Goal: Task Accomplishment & Management: Manage account settings

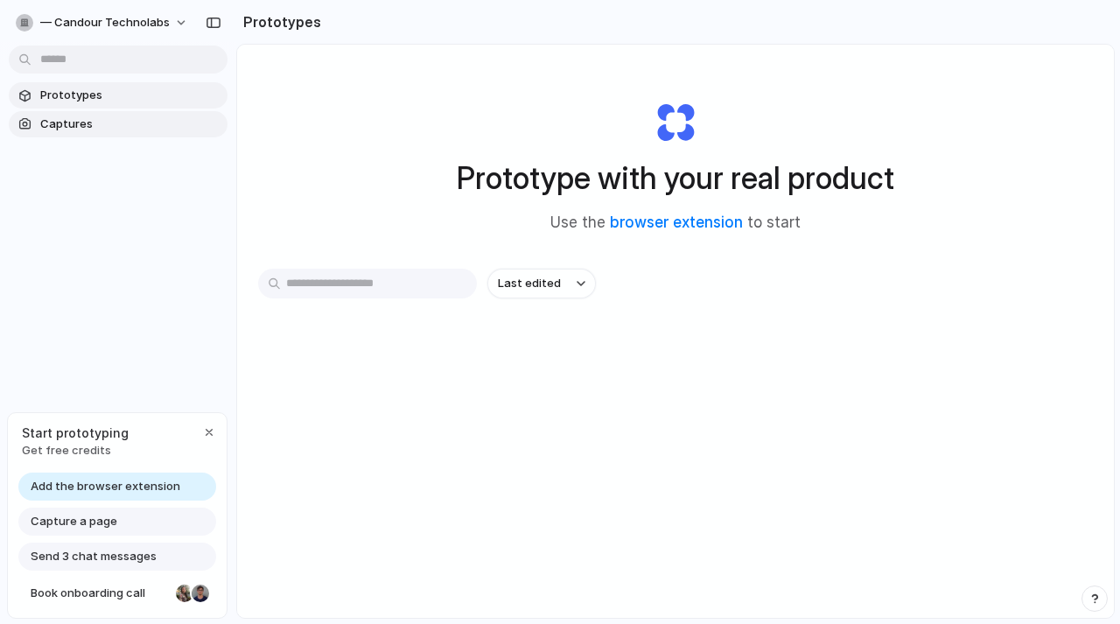
click at [98, 128] on span "Captures" at bounding box center [130, 123] width 180 height 17
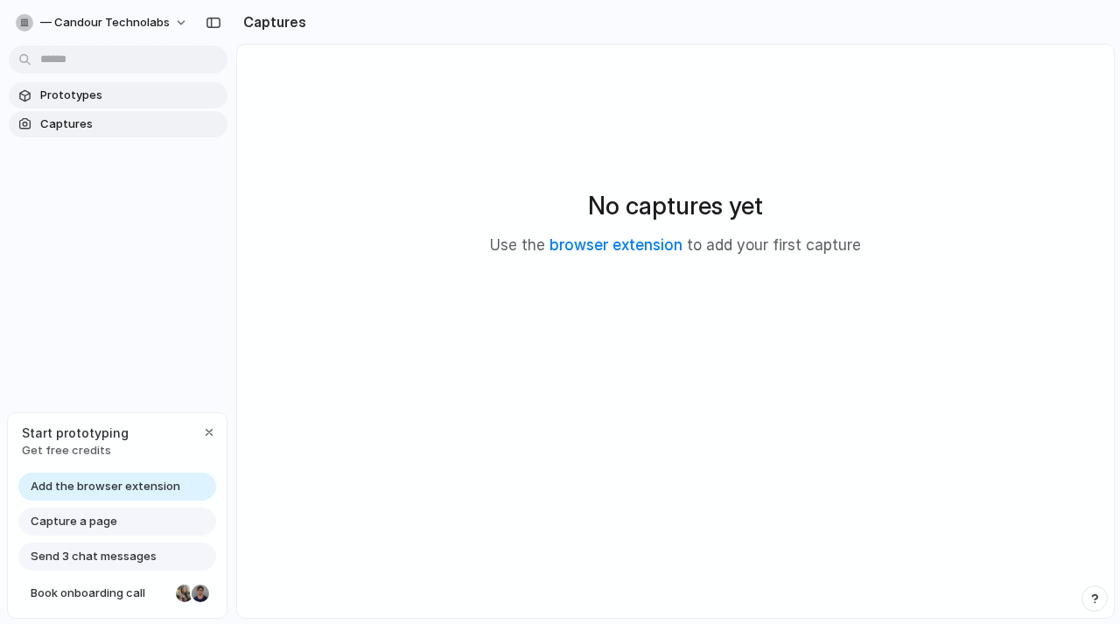
click at [89, 98] on span "Prototypes" at bounding box center [130, 95] width 180 height 17
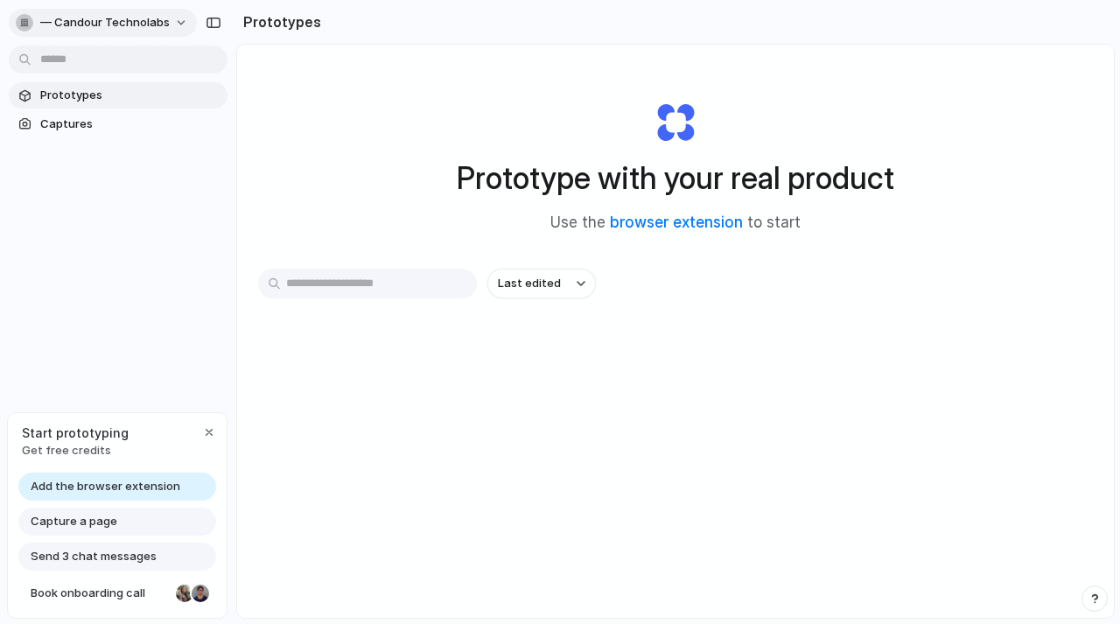
click at [176, 23] on button "— Candour Technolabs" at bounding box center [103, 23] width 188 height 28
click at [81, 16] on div "Settings Invite members Change theme Sign out" at bounding box center [560, 312] width 1120 height 624
click at [145, 21] on span "— Candour Technolabs" at bounding box center [104, 22] width 129 height 17
click at [95, 57] on li "Settings" at bounding box center [84, 62] width 145 height 28
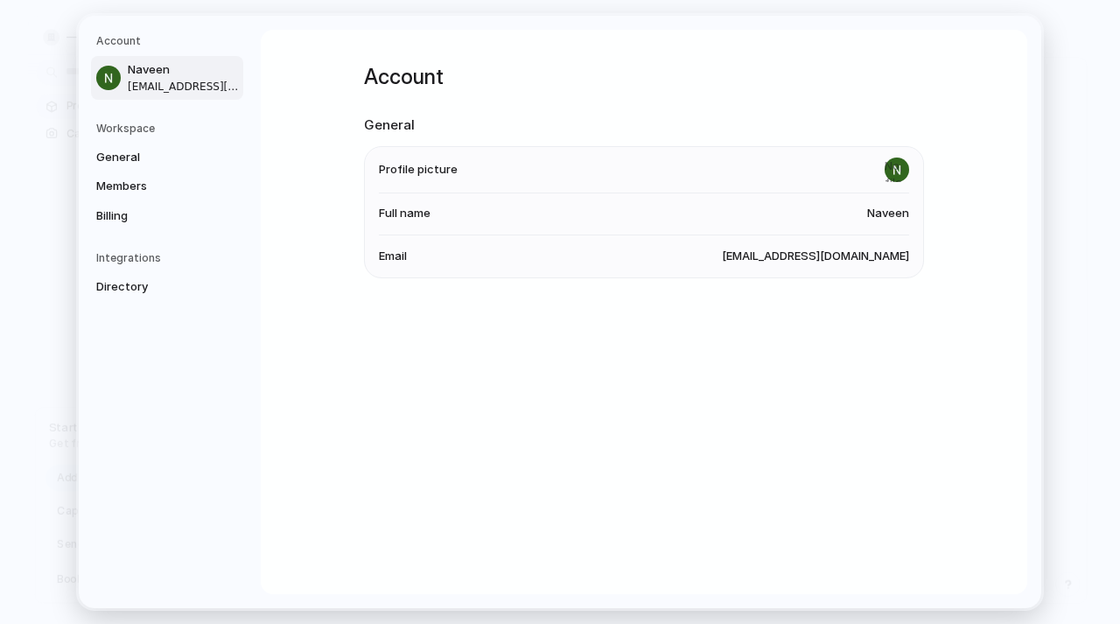
click at [155, 129] on h5 "Workspace" at bounding box center [169, 128] width 147 height 16
click at [138, 151] on span "General" at bounding box center [152, 156] width 112 height 17
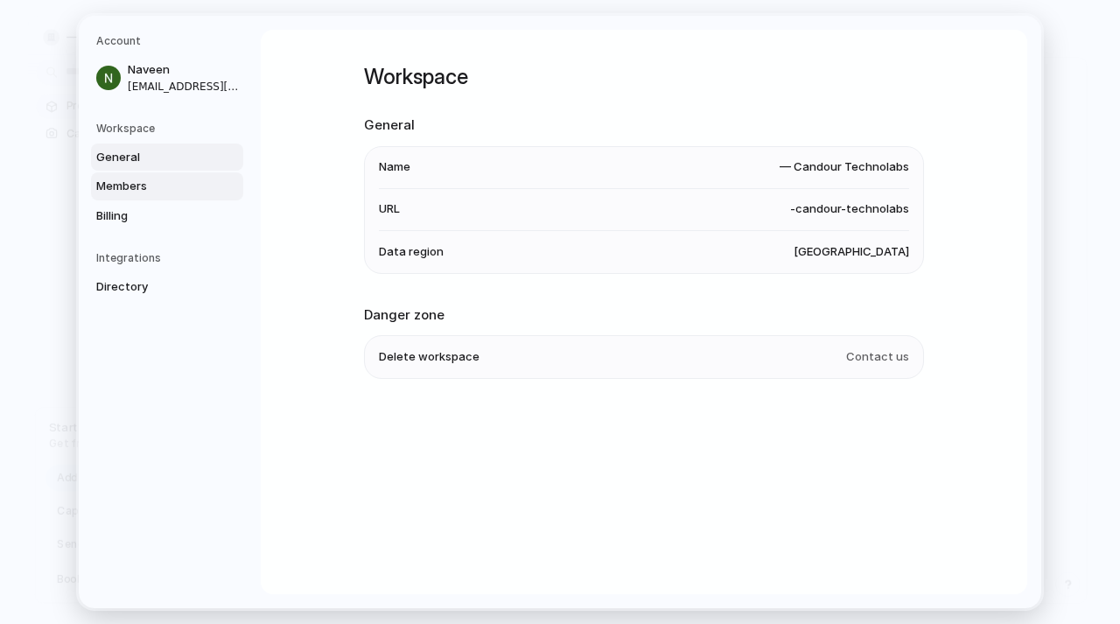
click at [139, 179] on span "Members" at bounding box center [152, 186] width 112 height 17
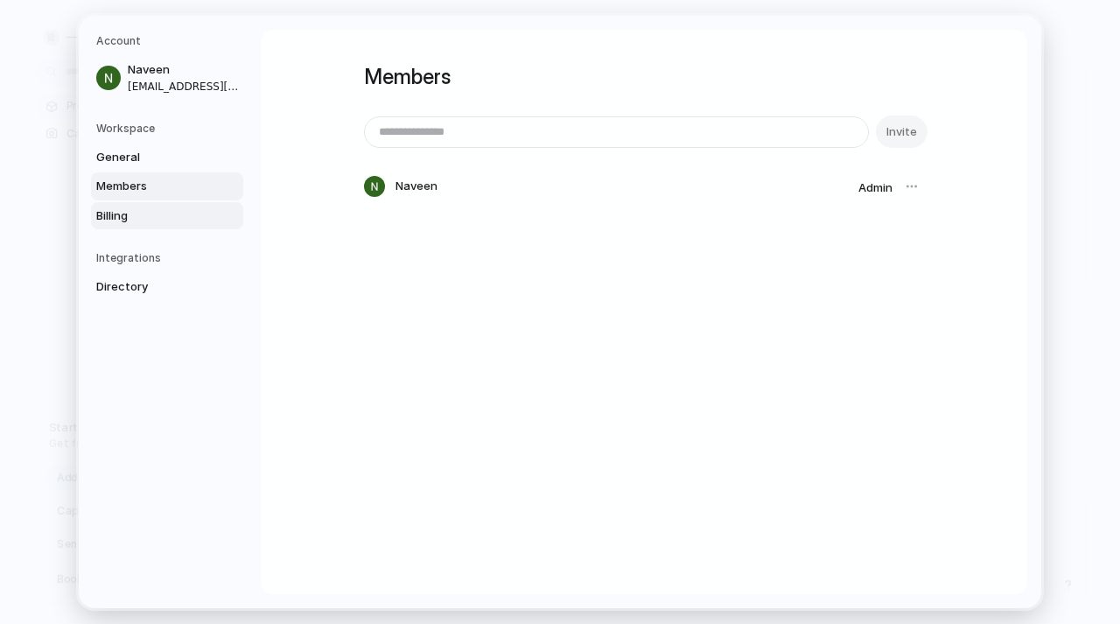
click at [136, 201] on link "Billing" at bounding box center [167, 215] width 152 height 28
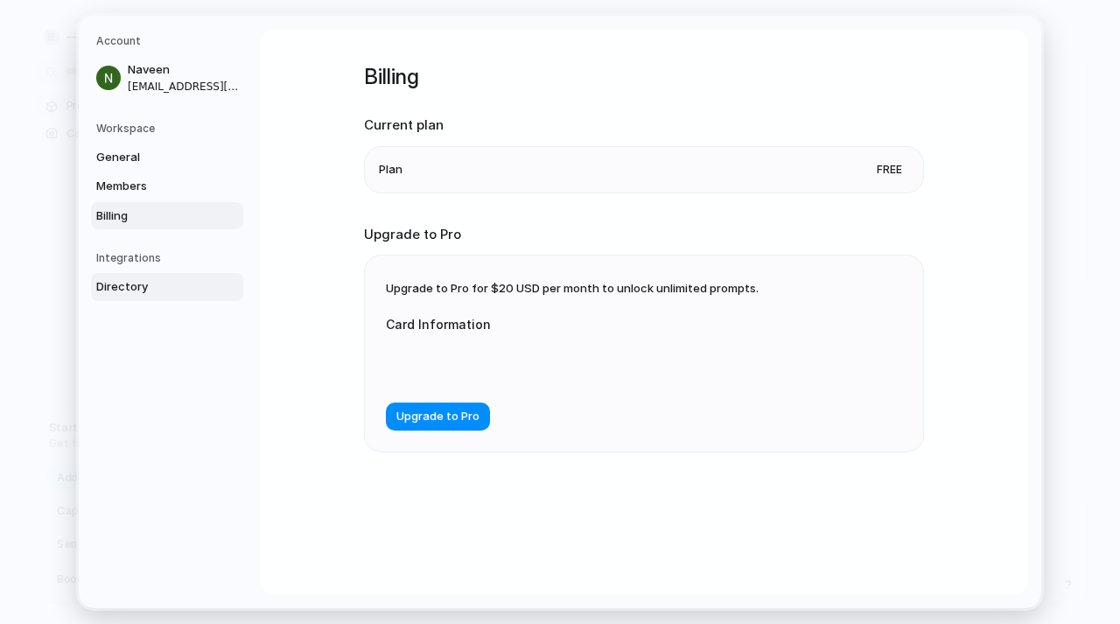
click at [129, 290] on span "Directory" at bounding box center [152, 286] width 112 height 17
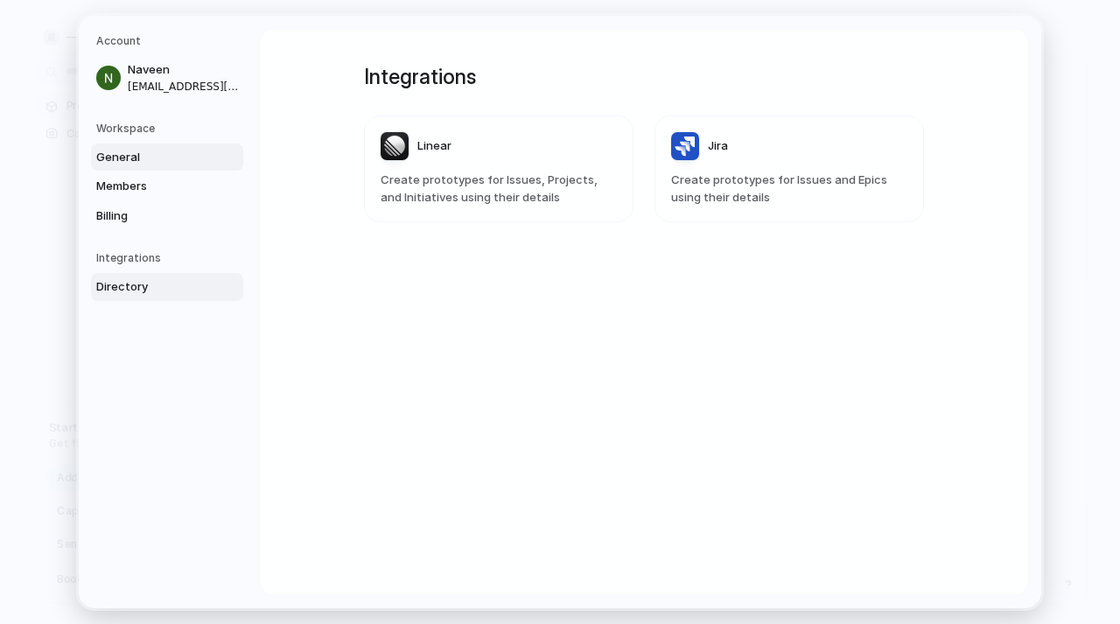
click at [124, 150] on span "General" at bounding box center [152, 156] width 112 height 17
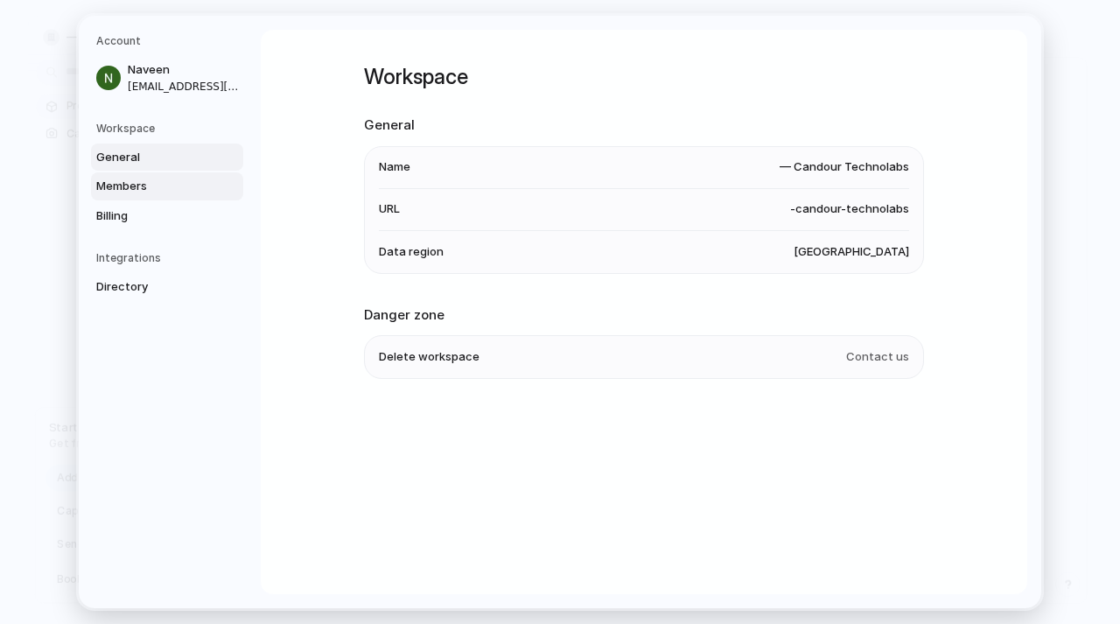
click at [125, 182] on span "Members" at bounding box center [152, 186] width 112 height 17
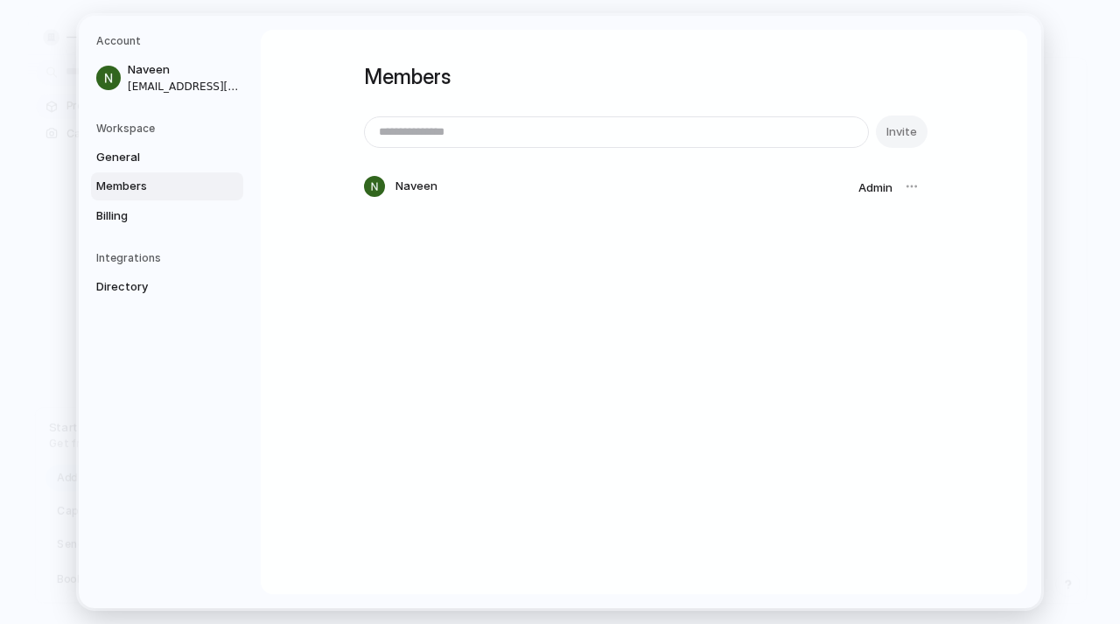
click at [124, 197] on link "Members" at bounding box center [167, 186] width 152 height 28
click at [122, 213] on span "Billing" at bounding box center [152, 214] width 112 height 17
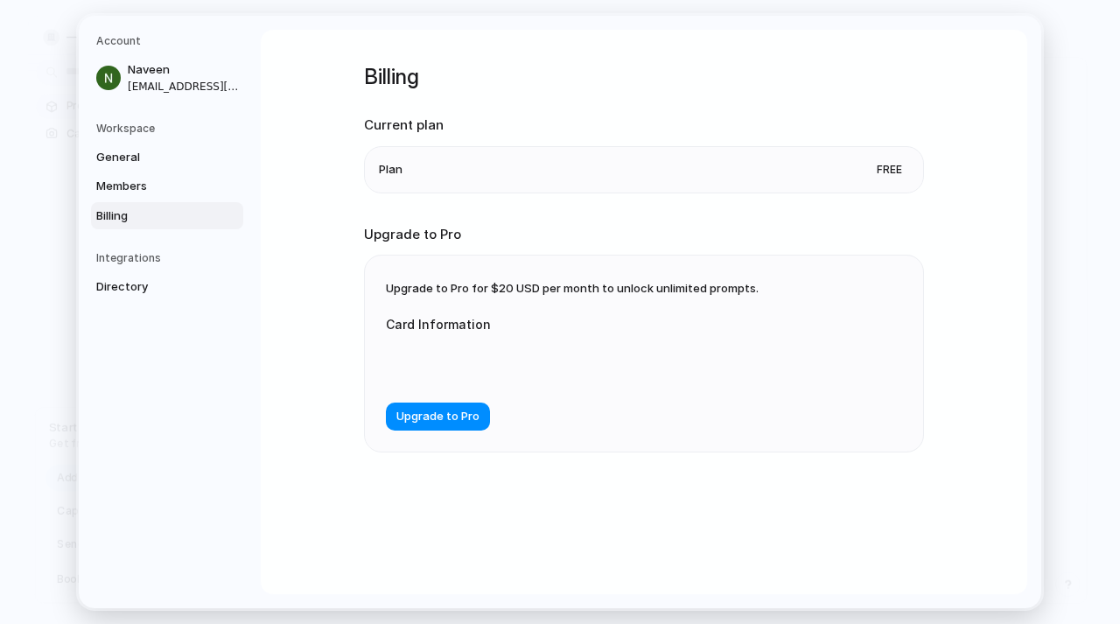
click at [648, 171] on li "Plan Free" at bounding box center [644, 168] width 530 height 45
click at [895, 157] on div "Free" at bounding box center [889, 169] width 39 height 24
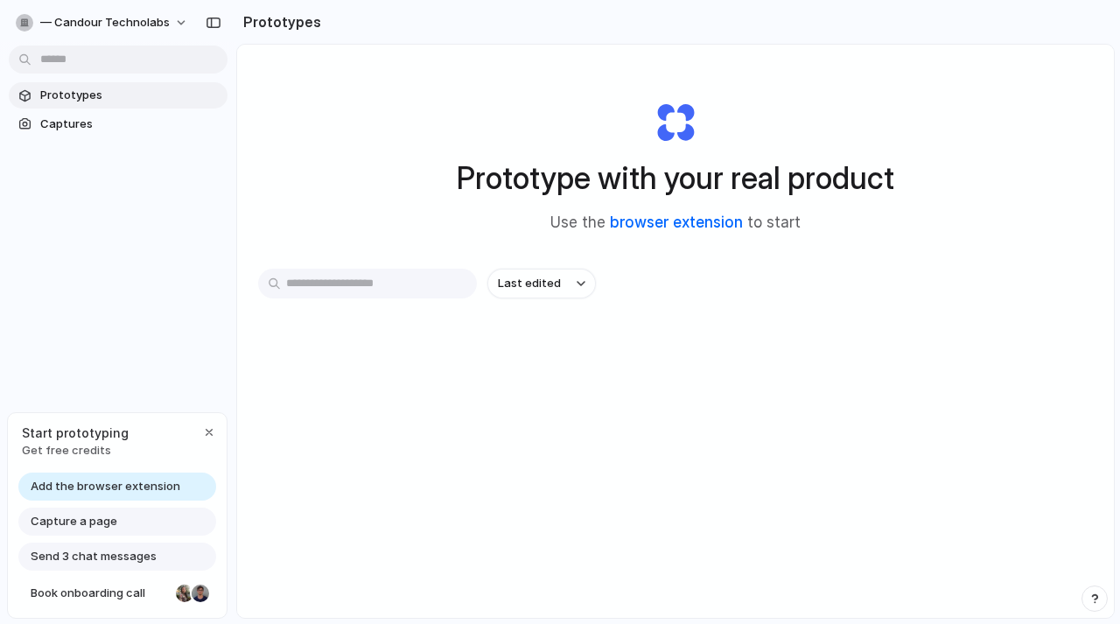
click at [662, 220] on link "browser extension" at bounding box center [676, 221] width 133 height 17
